Goal: Information Seeking & Learning: Learn about a topic

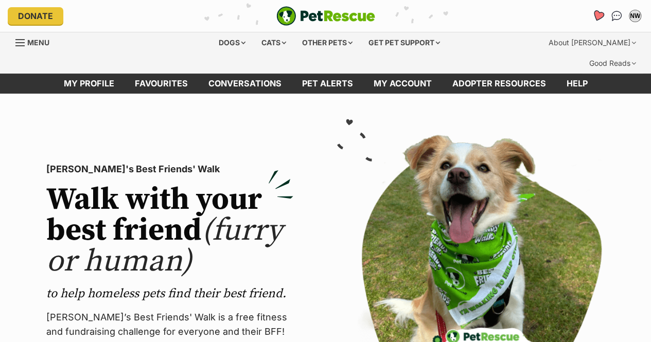
click at [597, 14] on icon "Favourites" at bounding box center [597, 16] width 12 height 12
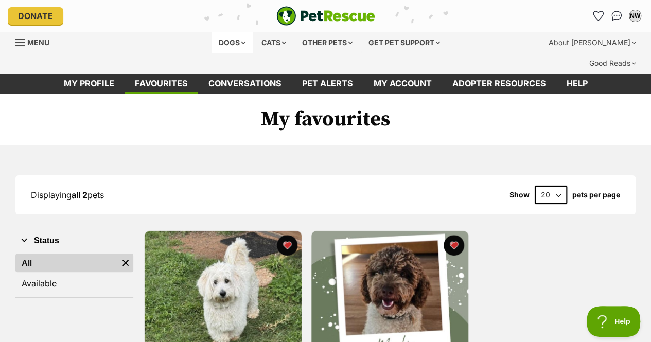
click at [239, 43] on div "Dogs" at bounding box center [231, 42] width 41 height 21
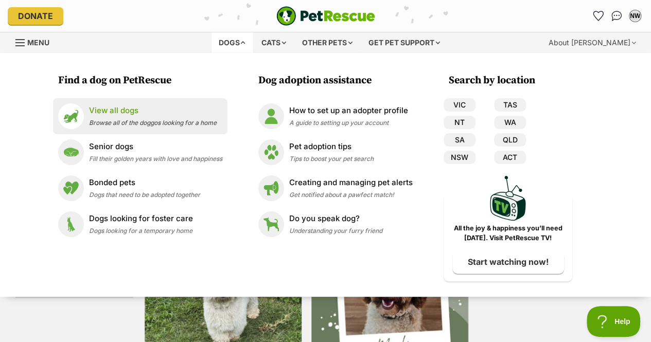
click at [167, 117] on div "View all dogs Browse all of the doggos looking for a home" at bounding box center [153, 116] width 128 height 22
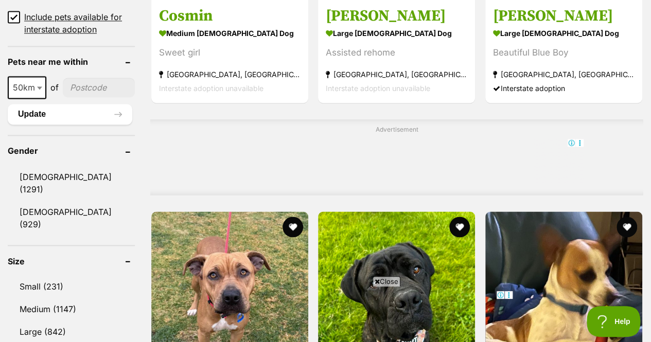
scroll to position [873, 0]
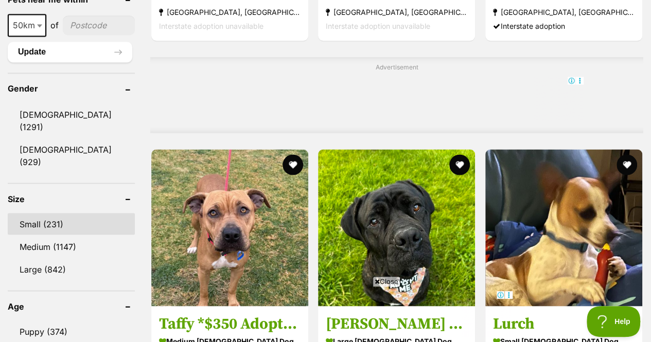
click at [49, 213] on link "Small (231)" at bounding box center [71, 224] width 127 height 22
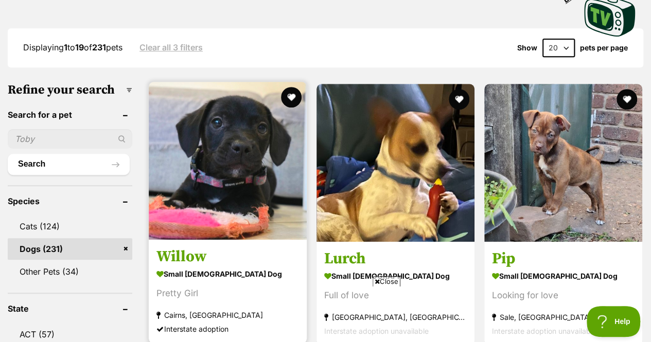
click at [237, 147] on img at bounding box center [228, 161] width 158 height 158
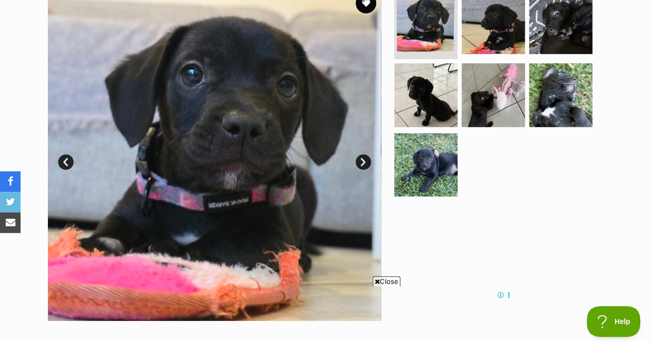
scroll to position [242, 0]
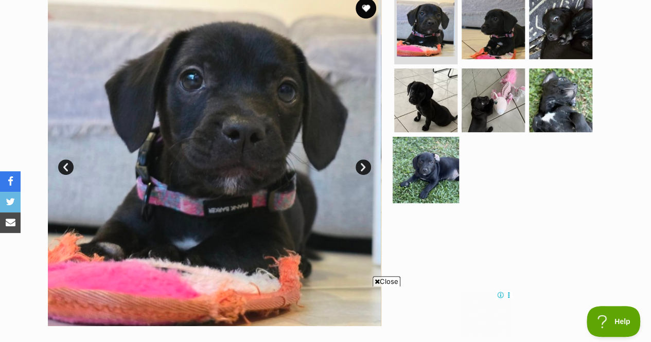
click at [429, 153] on img at bounding box center [425, 170] width 66 height 66
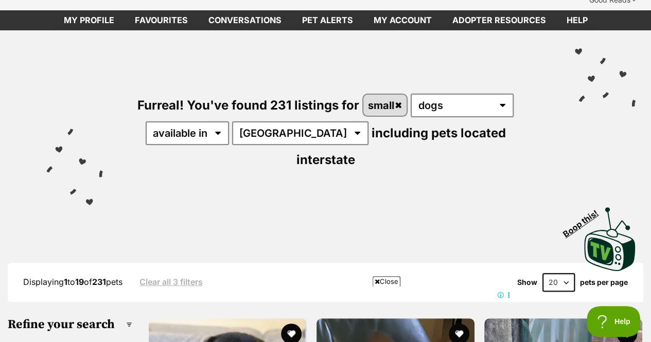
scroll to position [49, 0]
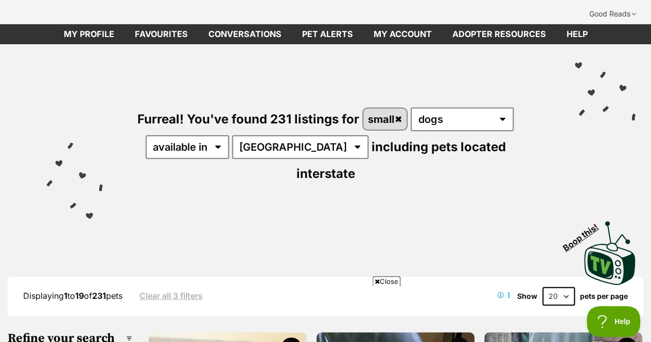
click at [571, 287] on select "20 40 60" at bounding box center [558, 296] width 32 height 19
select select "60"
click at [542, 287] on select "20 40 60" at bounding box center [558, 296] width 32 height 19
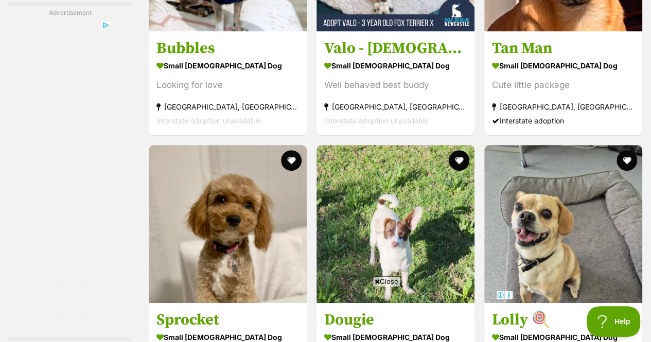
scroll to position [2190, 0]
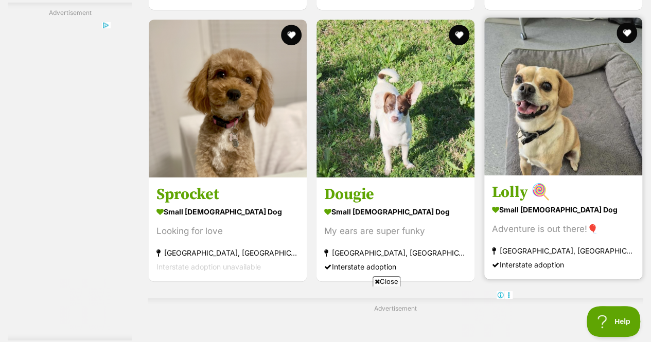
click at [563, 93] on img at bounding box center [563, 96] width 158 height 158
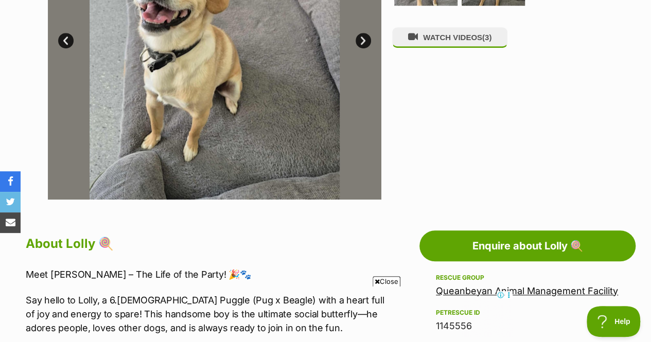
scroll to position [440, 0]
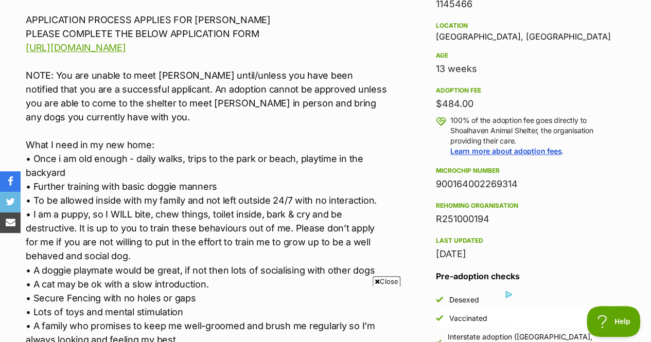
scroll to position [803, 0]
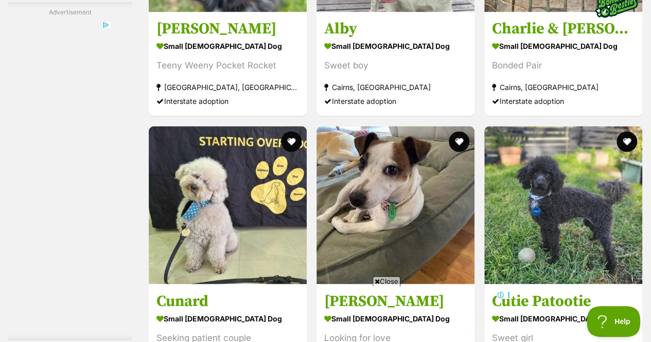
scroll to position [4911, 0]
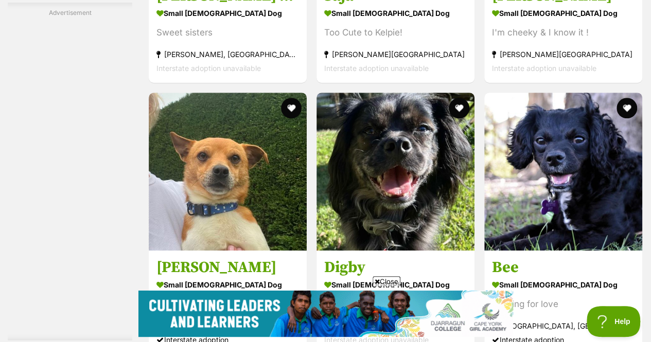
scroll to position [6412, 0]
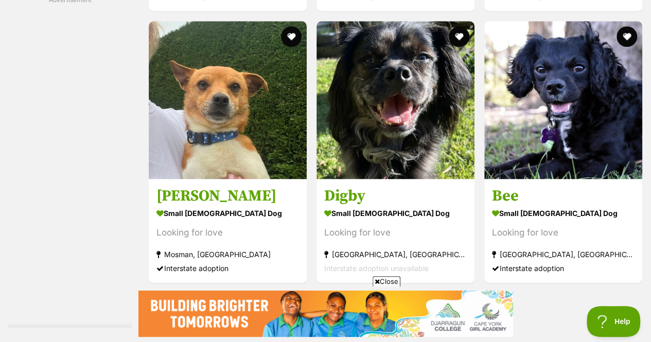
click at [437, 294] on link "Next" at bounding box center [436, 306] width 77 height 25
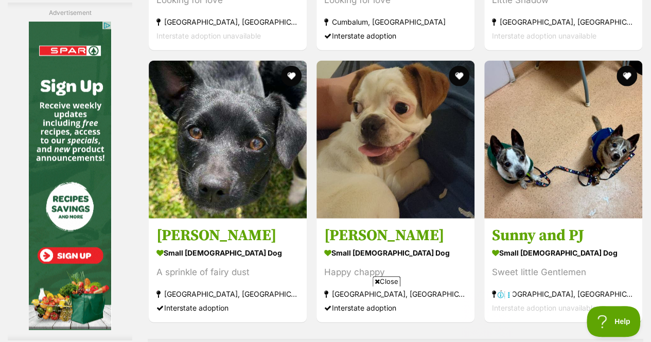
scroll to position [5192, 0]
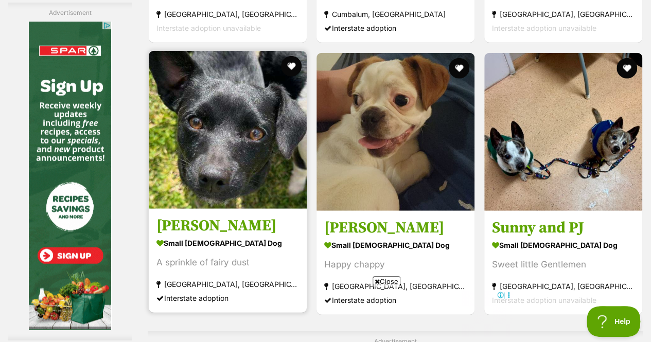
click at [258, 95] on img at bounding box center [228, 130] width 158 height 158
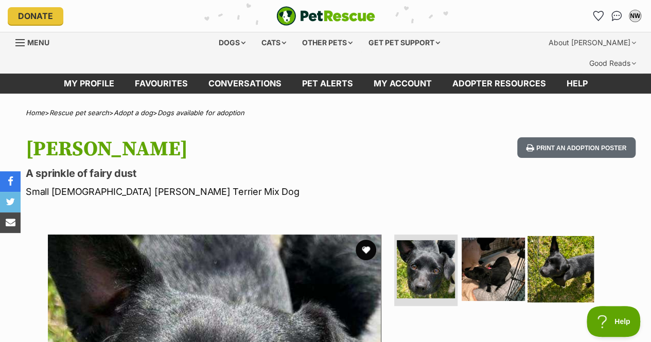
click at [581, 236] on img at bounding box center [560, 269] width 66 height 66
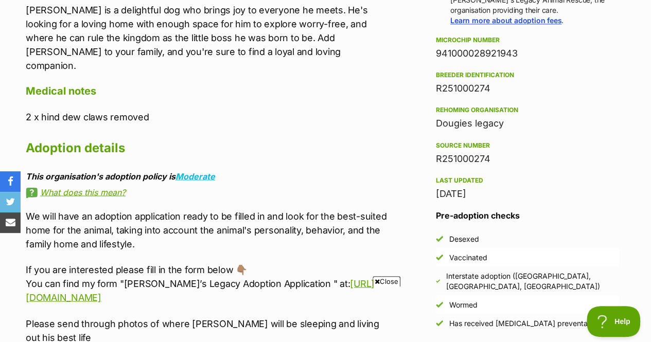
scroll to position [882, 0]
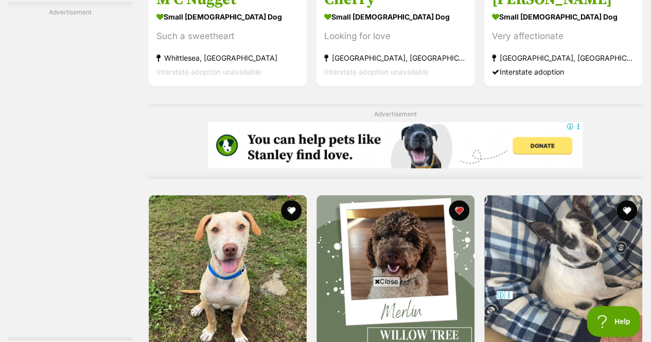
scroll to position [4790, 0]
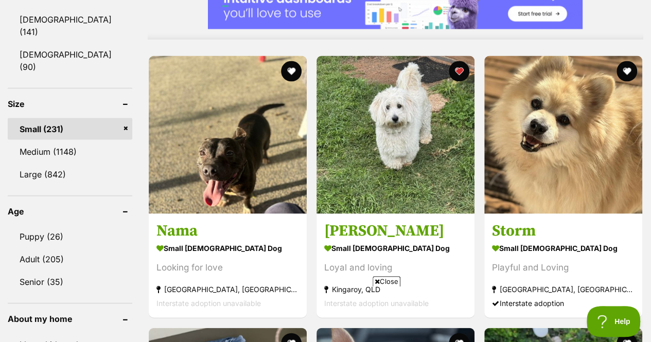
scroll to position [947, 0]
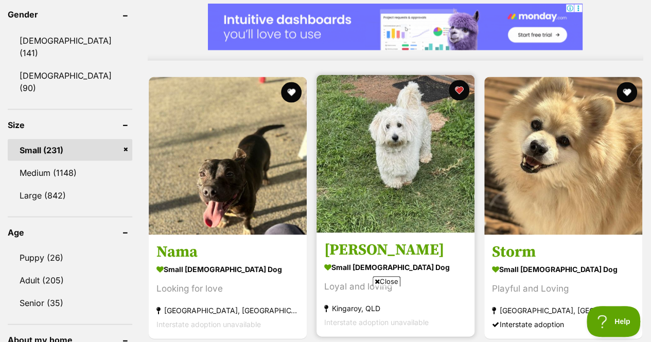
click at [379, 86] on img at bounding box center [395, 154] width 158 height 158
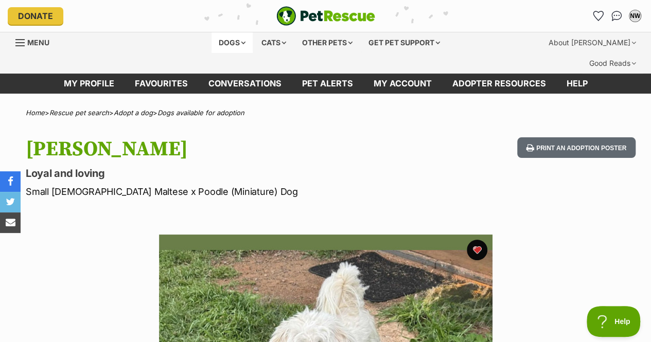
click at [242, 47] on div "Dogs" at bounding box center [231, 42] width 41 height 21
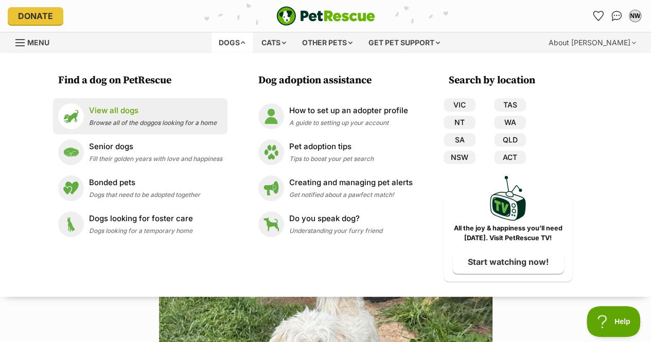
click at [148, 115] on p "View all dogs" at bounding box center [153, 111] width 128 height 12
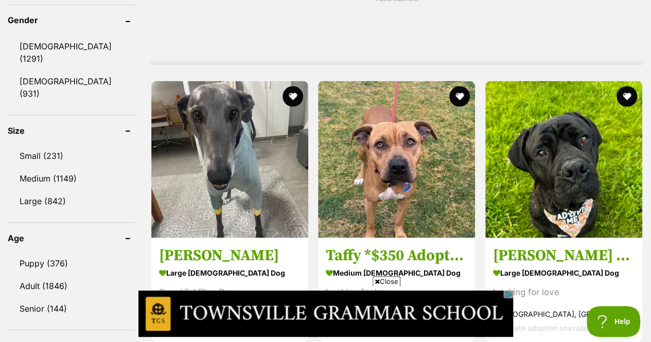
scroll to position [938, 0]
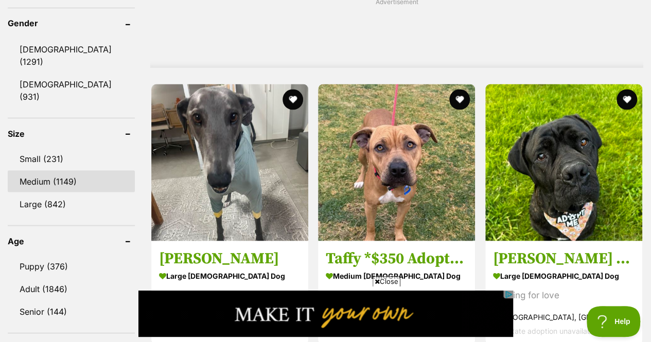
click at [70, 170] on link "Medium (1149)" at bounding box center [71, 181] width 127 height 22
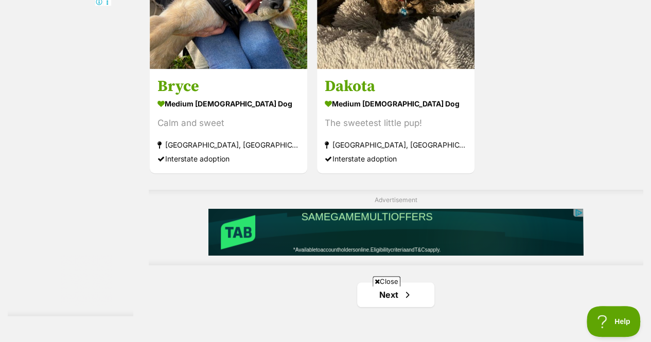
scroll to position [2339, 0]
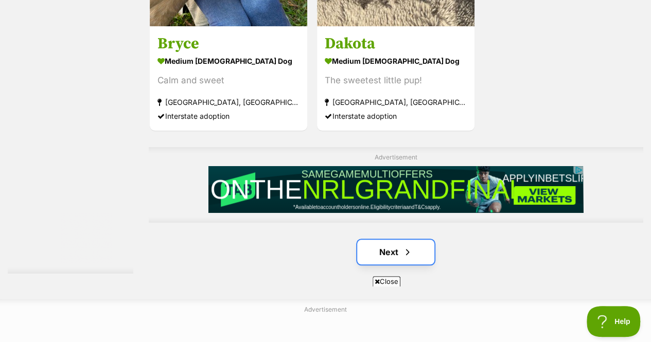
click at [416, 240] on link "Next" at bounding box center [395, 252] width 77 height 25
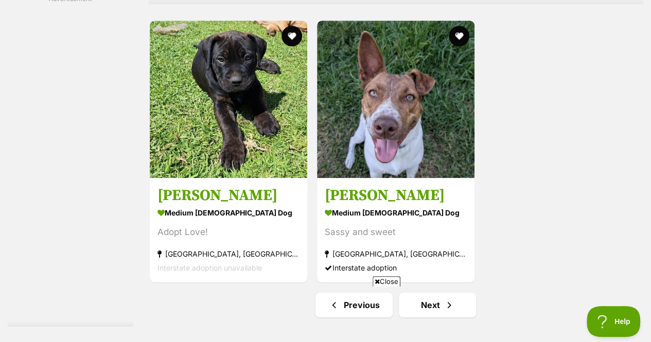
scroll to position [2310, 0]
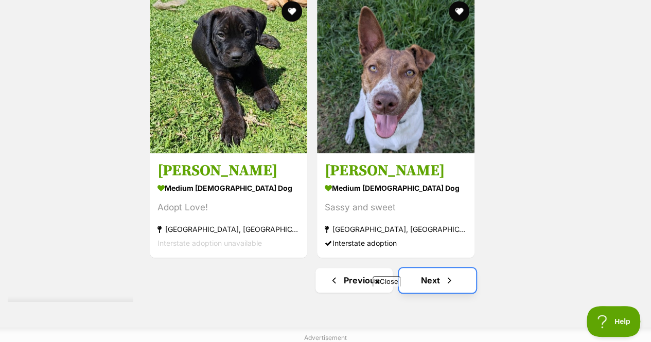
click at [446, 274] on span "Next page" at bounding box center [449, 280] width 10 height 12
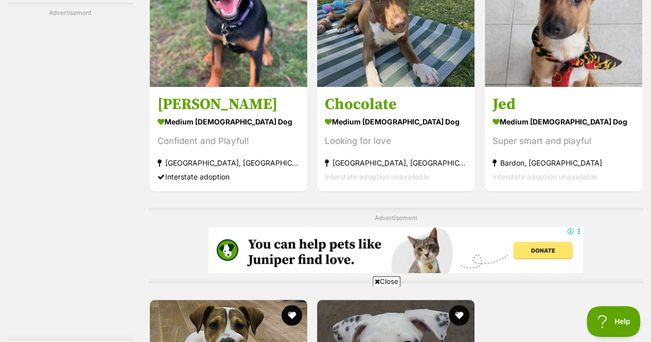
scroll to position [2113, 0]
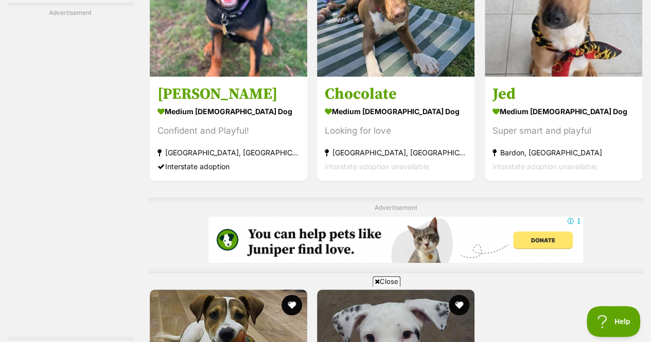
drag, startPoint x: 0, startPoint y: 0, endPoint x: 640, endPoint y: 256, distance: 689.0
drag, startPoint x: 640, startPoint y: 256, endPoint x: 655, endPoint y: 230, distance: 29.7
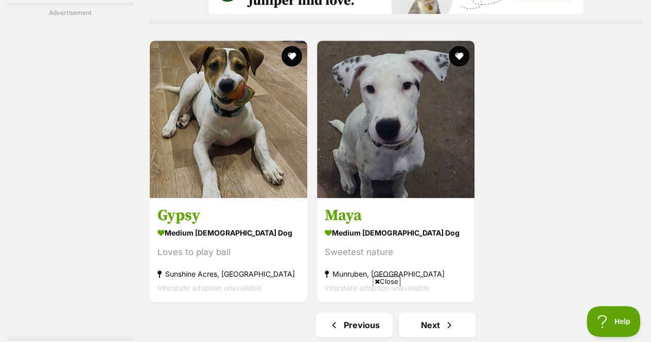
scroll to position [2434, 0]
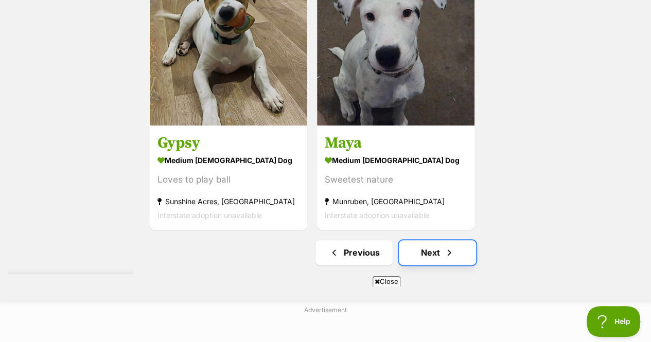
click at [463, 240] on link "Next" at bounding box center [437, 252] width 77 height 25
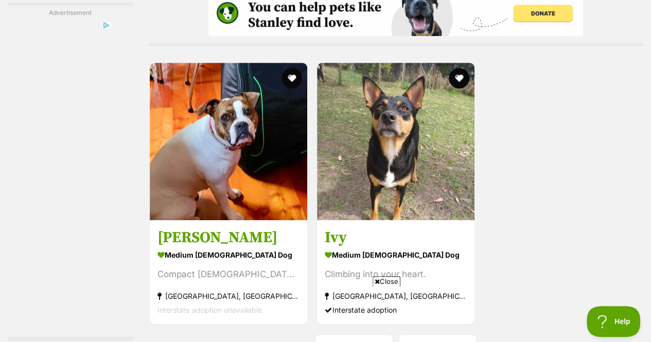
scroll to position [2342, 0]
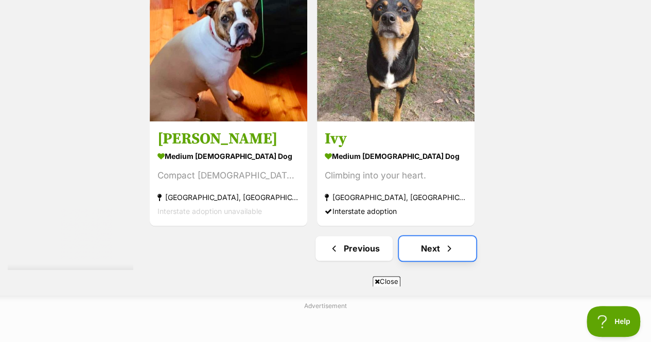
click at [451, 242] on span "Next page" at bounding box center [449, 248] width 10 height 12
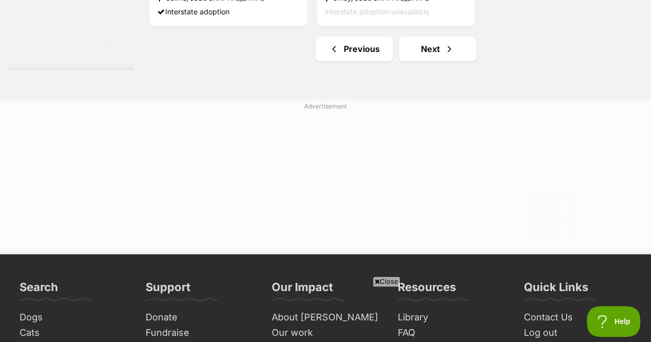
scroll to position [2545, 0]
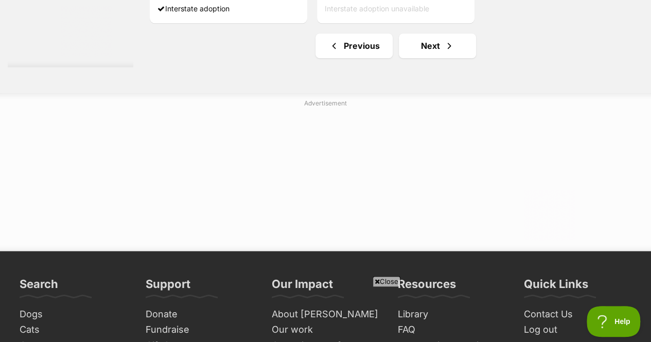
drag, startPoint x: 655, startPoint y: 34, endPoint x: 655, endPoint y: 299, distance: 264.4
click at [456, 33] on link "Next" at bounding box center [437, 45] width 77 height 25
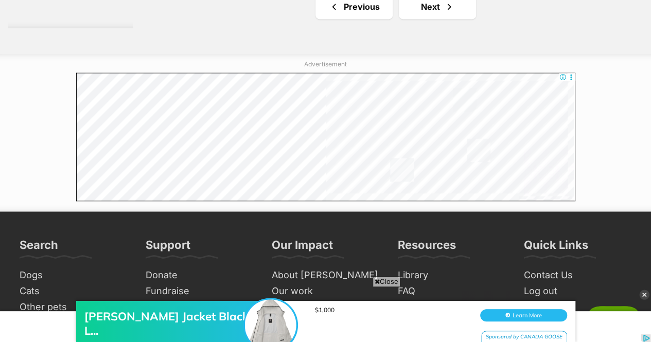
scroll to position [2691, 0]
